Goal: Information Seeking & Learning: Check status

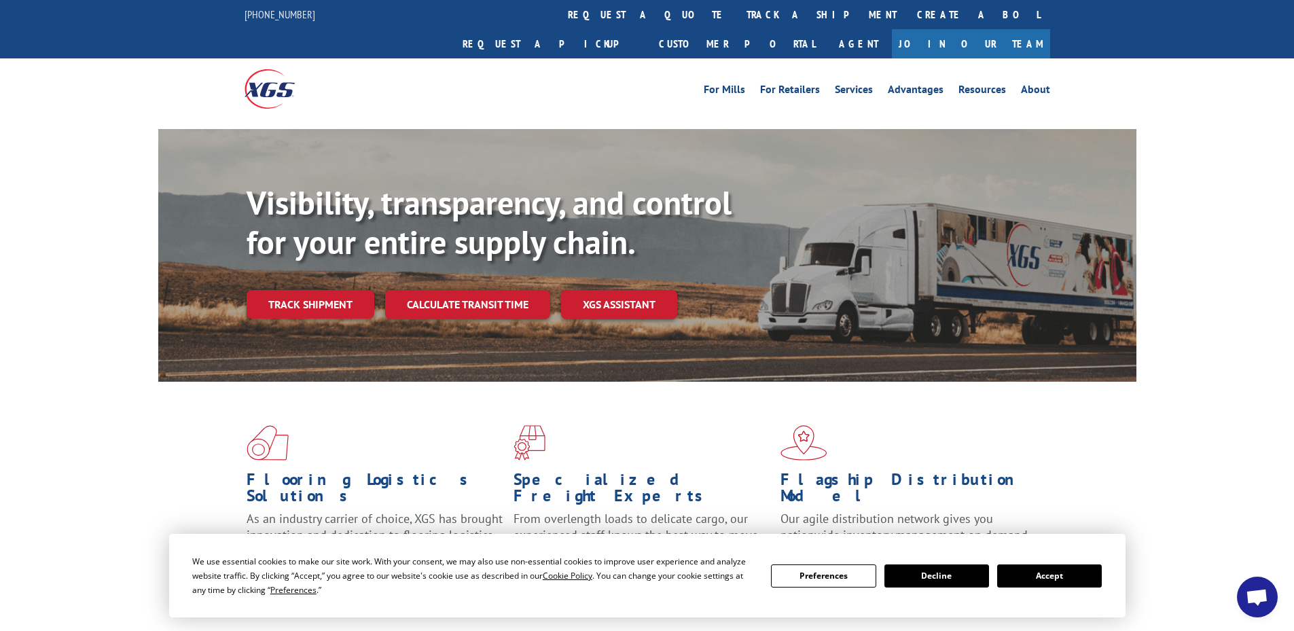
click at [1050, 578] on button "Accept" at bounding box center [1049, 575] width 105 height 23
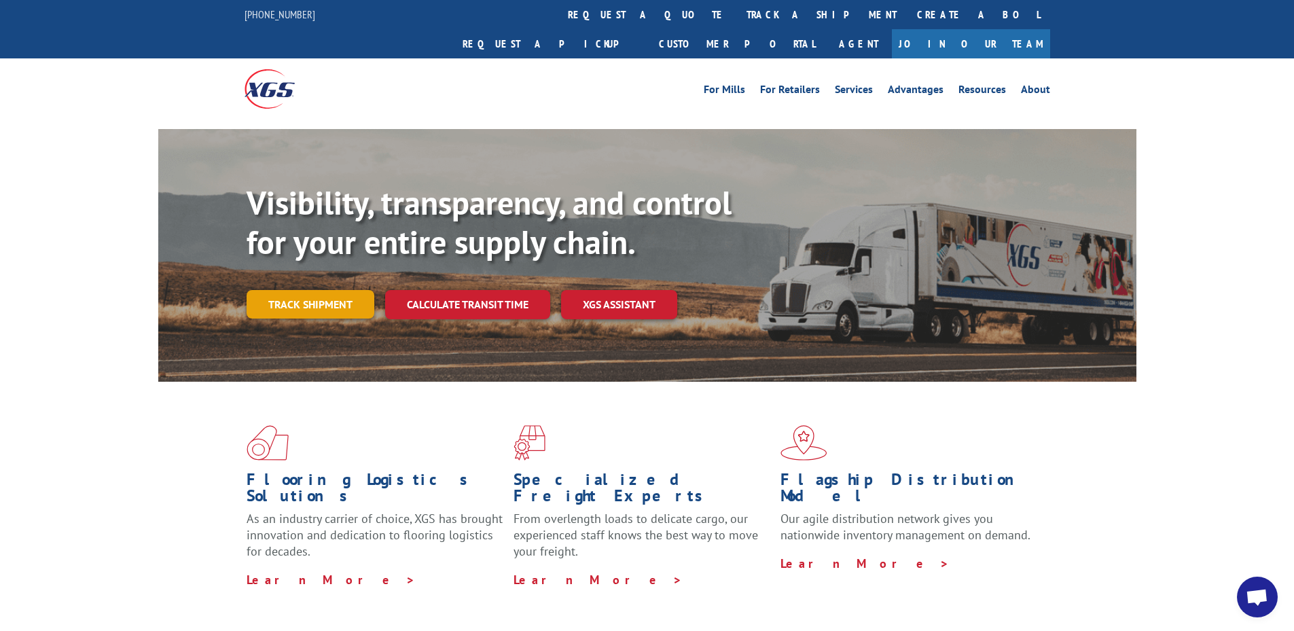
click at [284, 290] on link "Track shipment" at bounding box center [311, 304] width 128 height 29
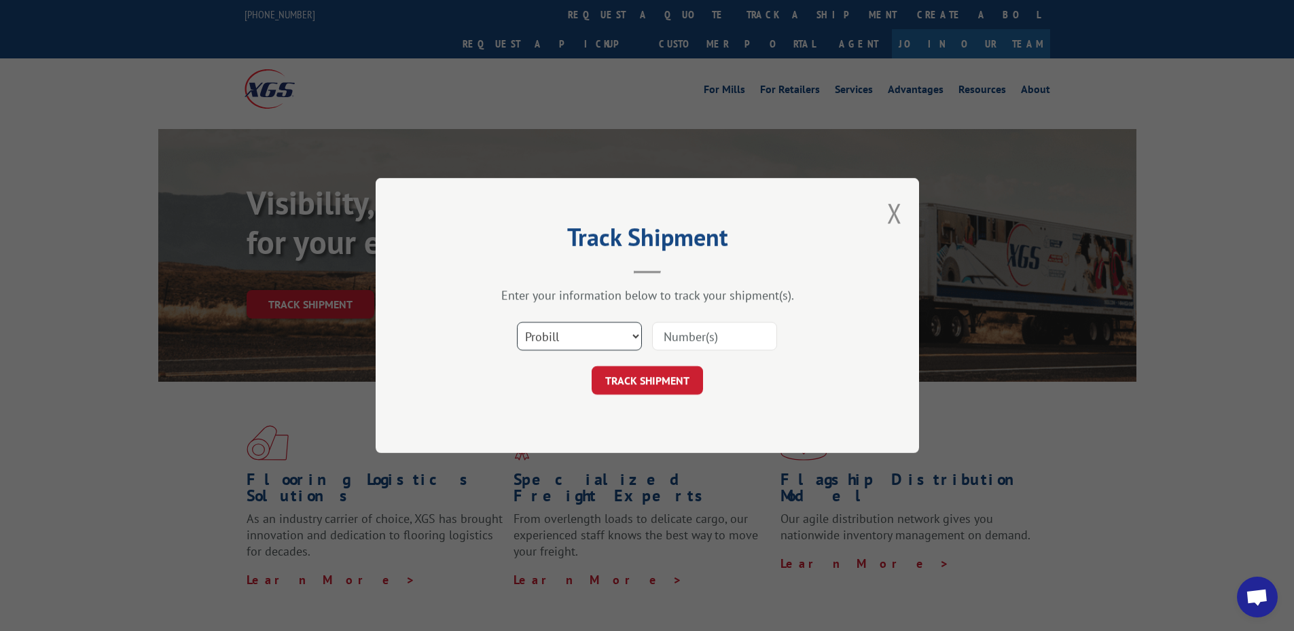
click at [569, 330] on select "Select category... Probill BOL PO" at bounding box center [579, 336] width 125 height 29
drag, startPoint x: 569, startPoint y: 330, endPoint x: 604, endPoint y: 329, distance: 35.3
click at [569, 330] on select "Select category... Probill BOL PO" at bounding box center [579, 336] width 125 height 29
click at [676, 330] on input at bounding box center [714, 336] width 125 height 29
type input "17504164"
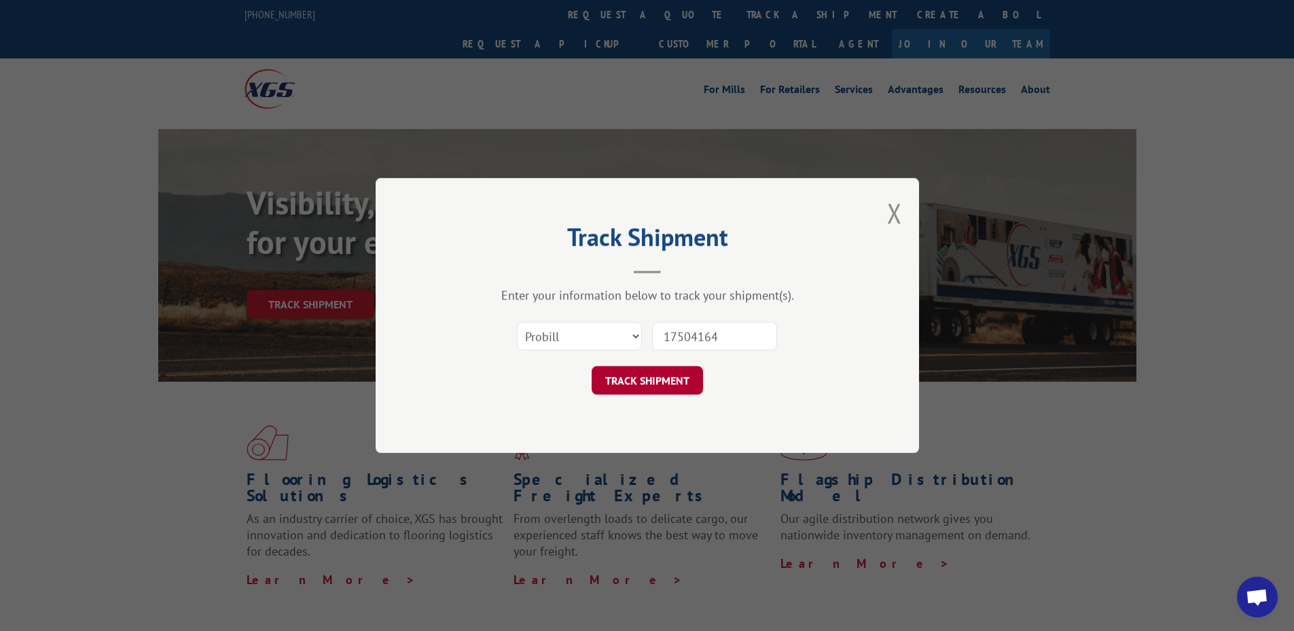
click at [702, 385] on button "TRACK SHIPMENT" at bounding box center [647, 380] width 111 height 29
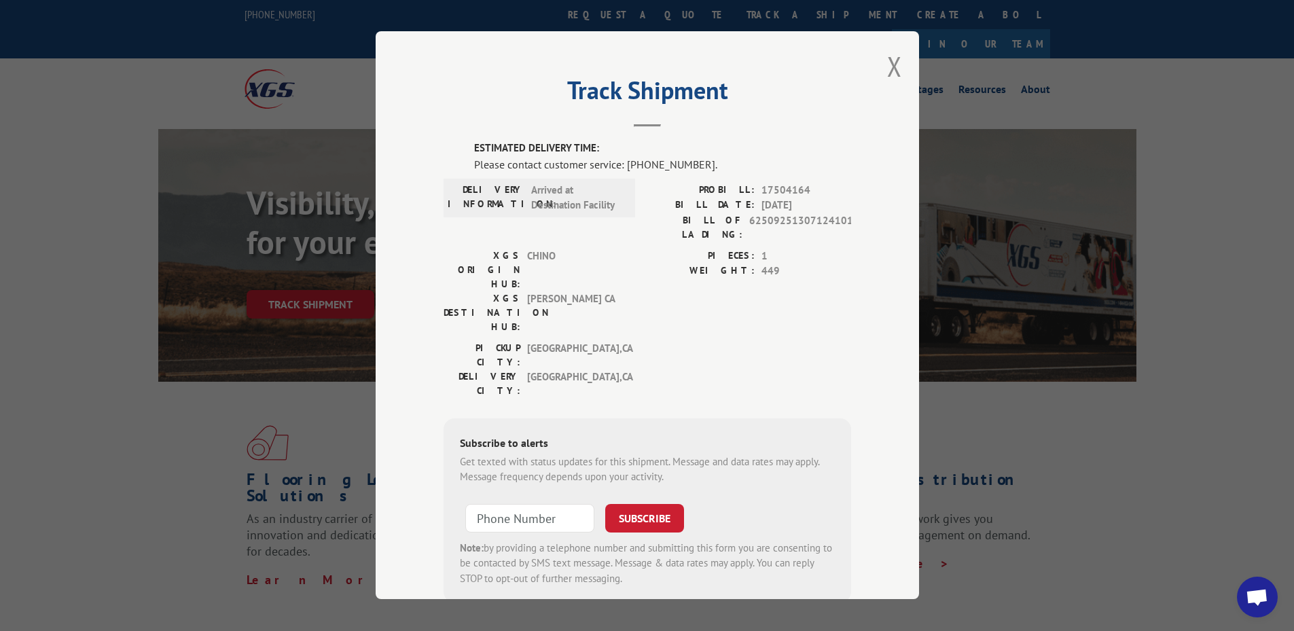
click at [655, 341] on div "[GEOGRAPHIC_DATA]: [GEOGRAPHIC_DATA] , [GEOGRAPHIC_DATA] DELIVERY CITY: [GEOGRA…" at bounding box center [648, 373] width 408 height 64
